Goal: Task Accomplishment & Management: Manage account settings

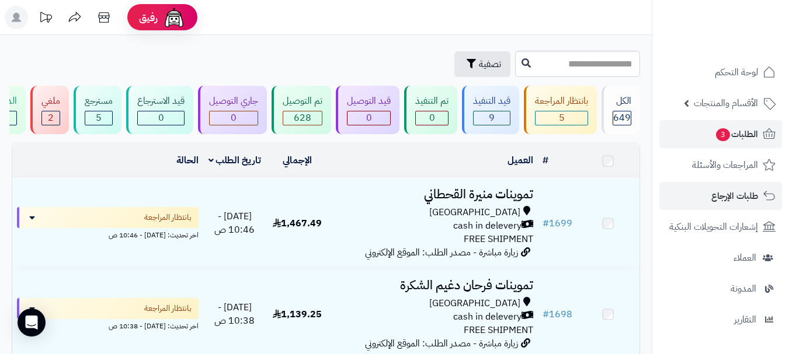
scroll to position [4728, 0]
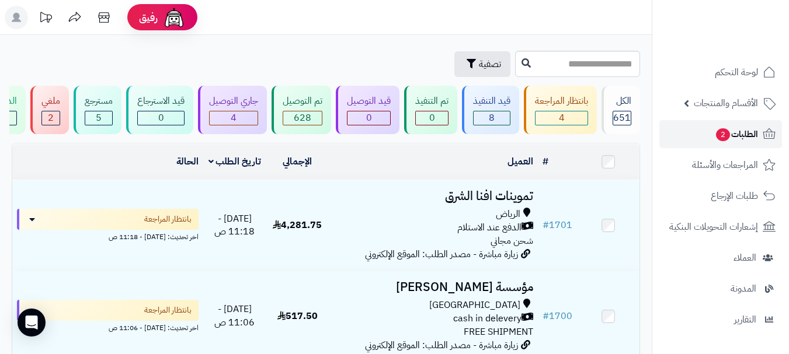
click at [687, 137] on link "الطلبات 2" at bounding box center [720, 134] width 123 height 28
click at [703, 131] on link "الطلبات 2" at bounding box center [720, 134] width 123 height 28
drag, startPoint x: 710, startPoint y: 120, endPoint x: 696, endPoint y: 127, distance: 15.4
click at [709, 120] on ul "لوحة التحكم الأقسام والمنتجات المنتجات الأقسام الماركات مواصفات المنتجات مواصفا…" at bounding box center [720, 195] width 137 height 275
click at [704, 133] on link "الطلبات 2" at bounding box center [720, 134] width 123 height 28
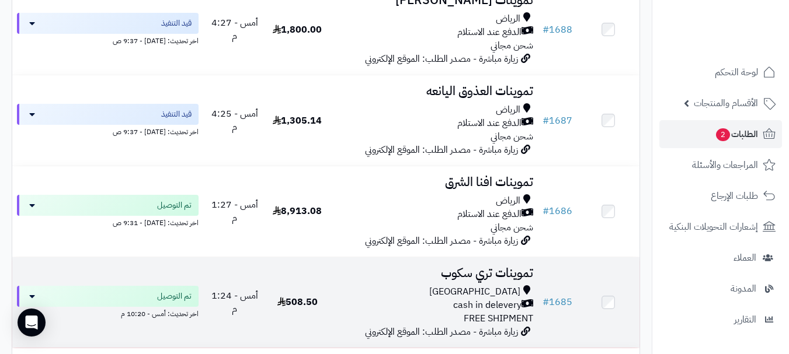
scroll to position [1459, 0]
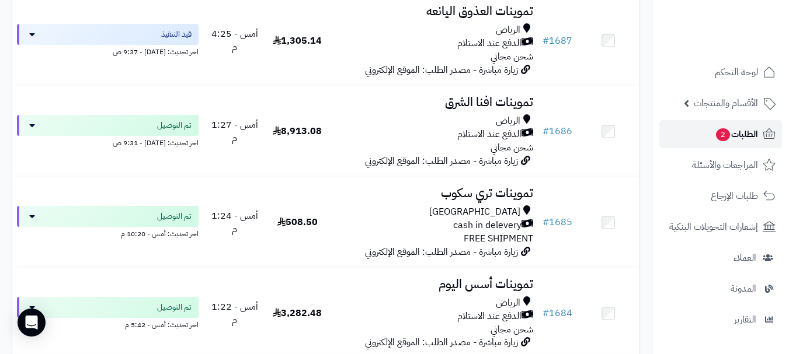
click at [709, 134] on link "الطلبات 2" at bounding box center [720, 134] width 123 height 28
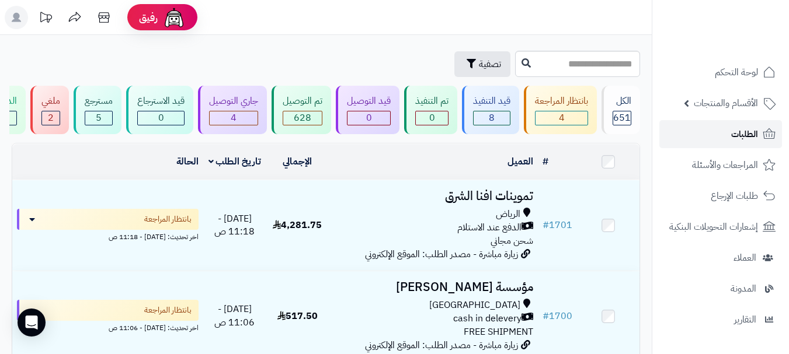
click at [723, 130] on link "الطلبات" at bounding box center [720, 134] width 123 height 28
click at [718, 124] on link "الطلبات" at bounding box center [720, 134] width 123 height 28
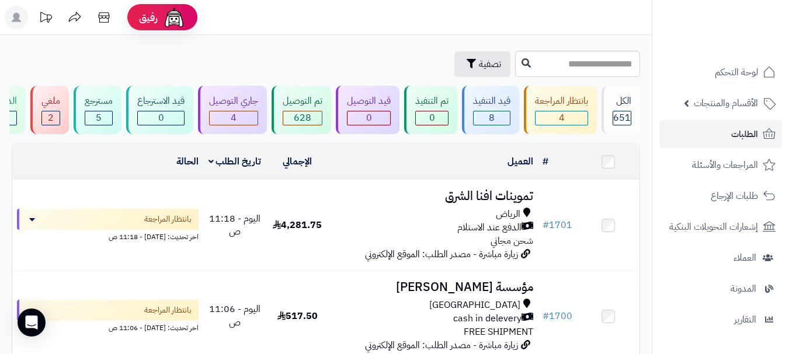
click at [303, 61] on div "تصفية" at bounding box center [262, 64] width 500 height 26
click at [738, 134] on span "الطلبات" at bounding box center [744, 134] width 27 height 16
click at [706, 133] on link "الطلبات" at bounding box center [720, 134] width 123 height 28
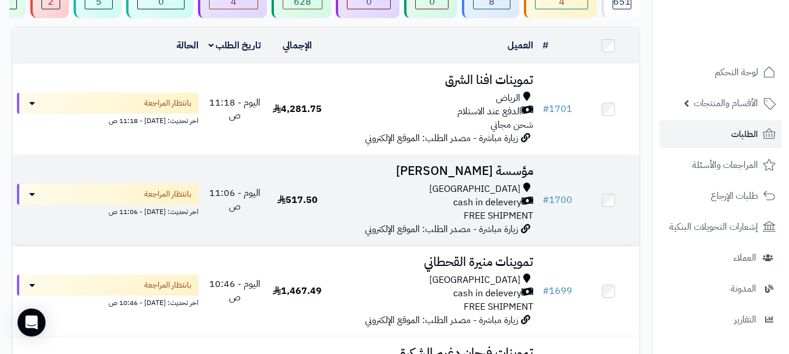
scroll to position [117, 0]
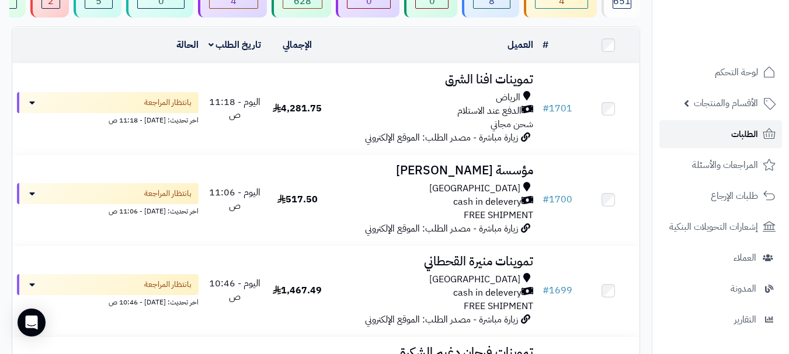
click at [721, 137] on link "الطلبات" at bounding box center [720, 134] width 123 height 28
